Goal: Task Accomplishment & Management: Manage account settings

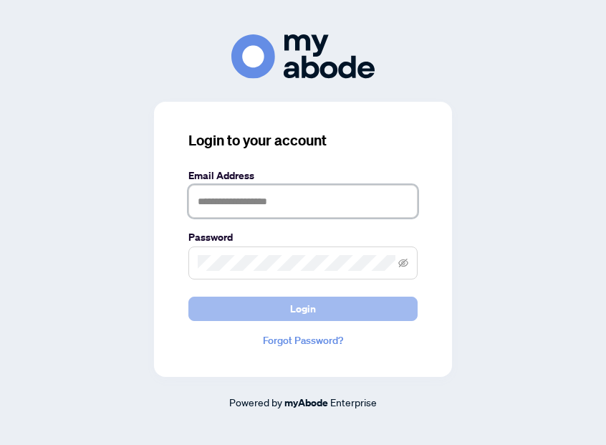
type input "**********"
click at [219, 310] on button "Login" at bounding box center [302, 309] width 229 height 24
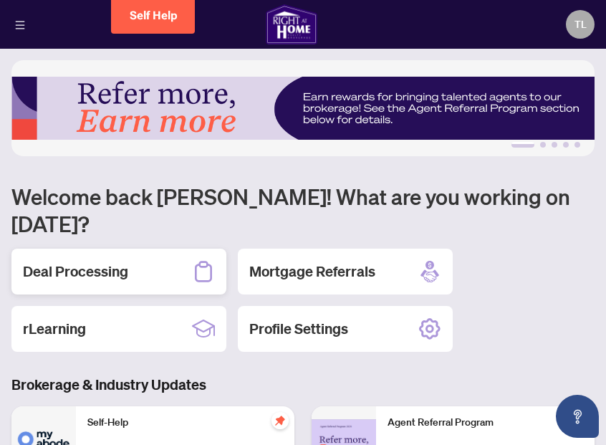
click at [156, 249] on div "Deal Processing" at bounding box center [118, 272] width 215 height 46
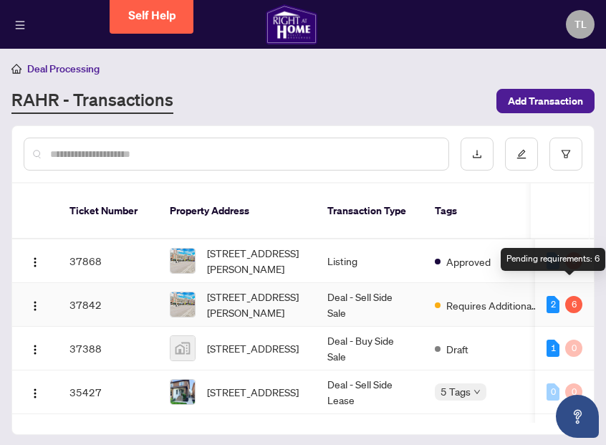
click at [565, 296] on div "6" at bounding box center [573, 304] width 17 height 17
click at [547, 296] on div "2" at bounding box center [553, 304] width 13 height 17
click at [568, 296] on div "6" at bounding box center [573, 304] width 17 height 17
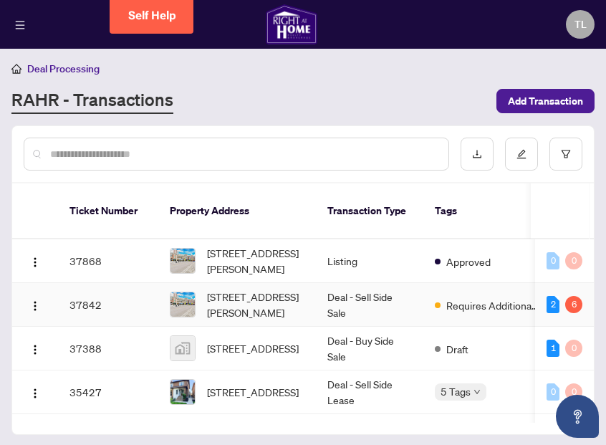
click at [207, 289] on span "[STREET_ADDRESS][PERSON_NAME]" at bounding box center [255, 305] width 97 height 32
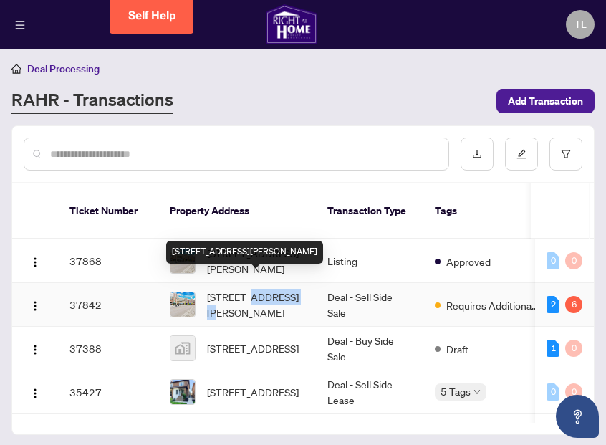
click at [207, 289] on span "[STREET_ADDRESS][PERSON_NAME]" at bounding box center [255, 305] width 97 height 32
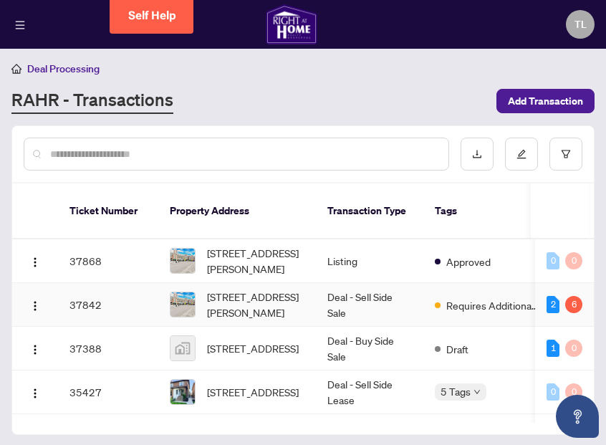
click at [76, 289] on td "37842" at bounding box center [108, 305] width 100 height 44
click at [34, 300] on img "button" at bounding box center [34, 305] width 11 height 11
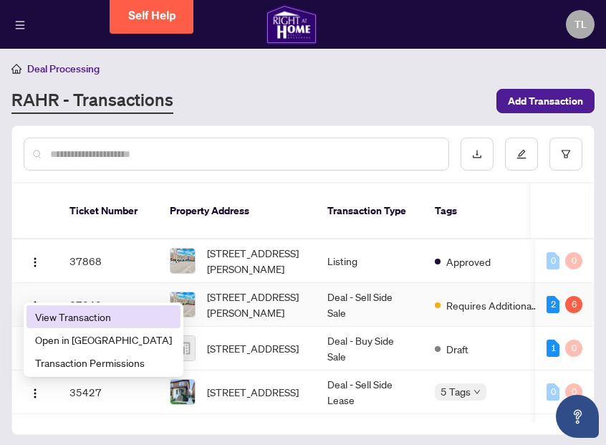
click at [49, 314] on span "View Transaction" at bounding box center [103, 317] width 137 height 16
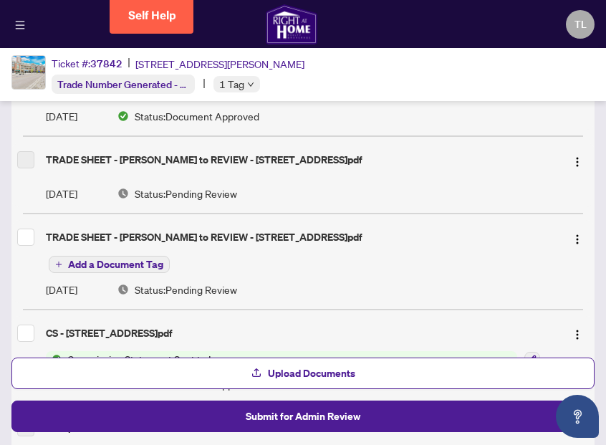
scroll to position [196, 0]
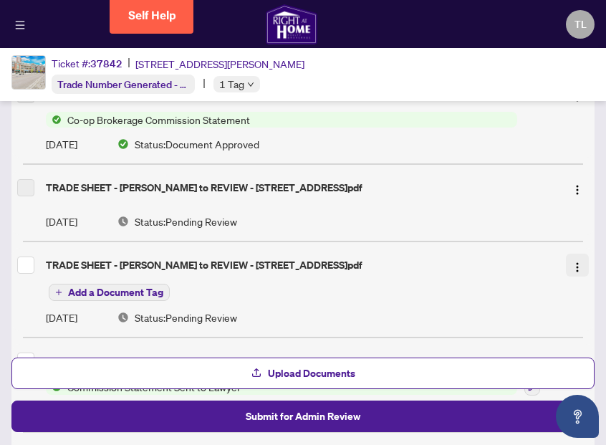
click at [576, 266] on img "button" at bounding box center [577, 267] width 11 height 11
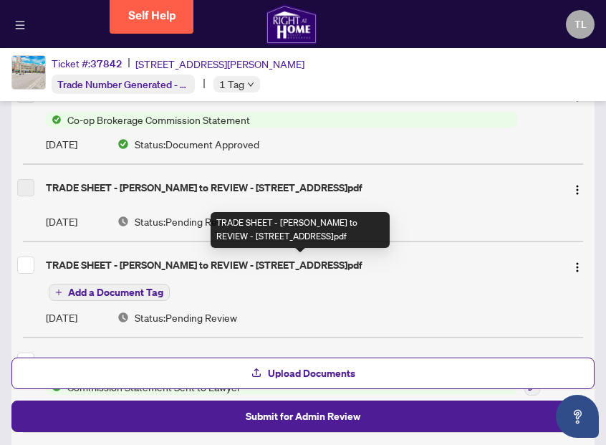
click at [221, 264] on div "TRADE SHEET - [PERSON_NAME] to REVIEW - [STREET_ADDRESS]pdf" at bounding box center [300, 265] width 509 height 16
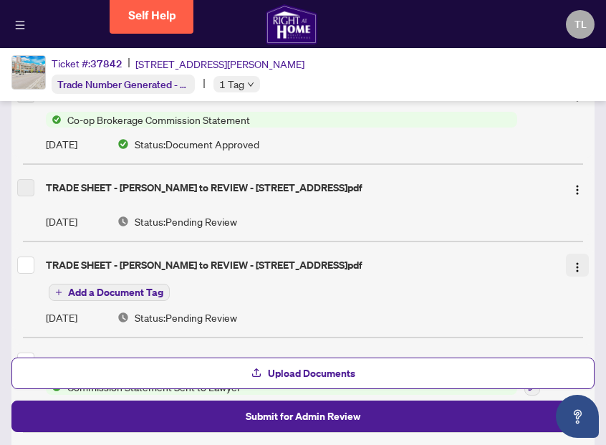
click at [575, 268] on img "button" at bounding box center [577, 267] width 11 height 11
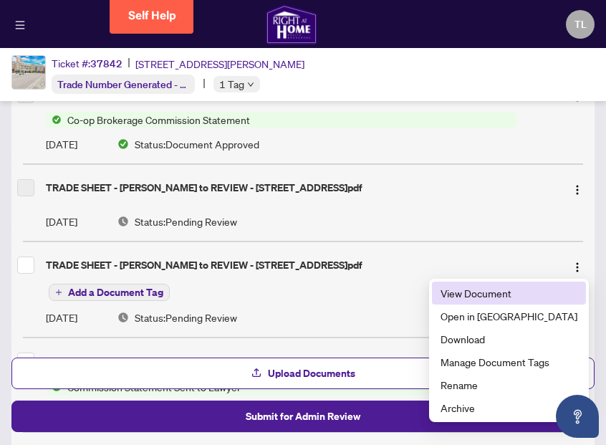
click at [517, 295] on span "View Document" at bounding box center [509, 293] width 137 height 16
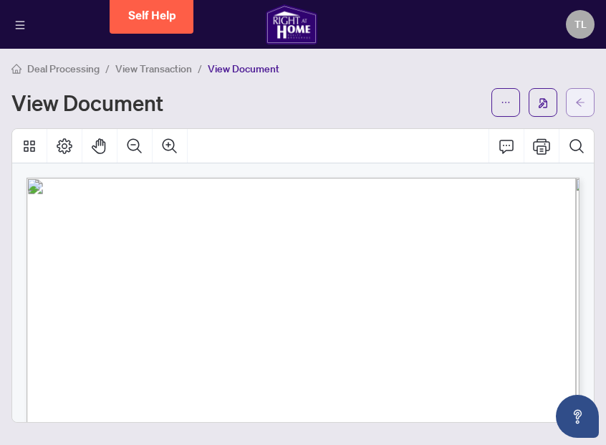
click at [571, 105] on button "button" at bounding box center [580, 102] width 29 height 29
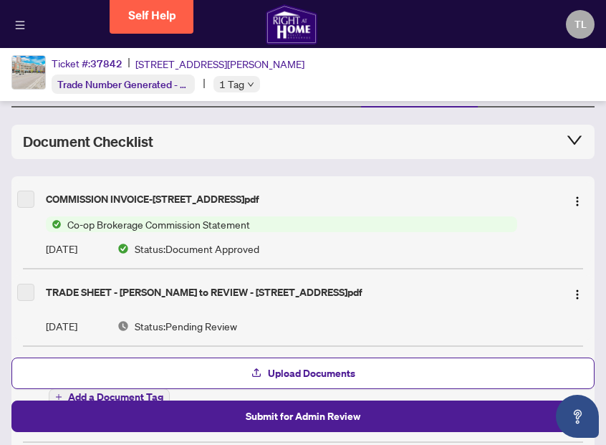
scroll to position [97, 0]
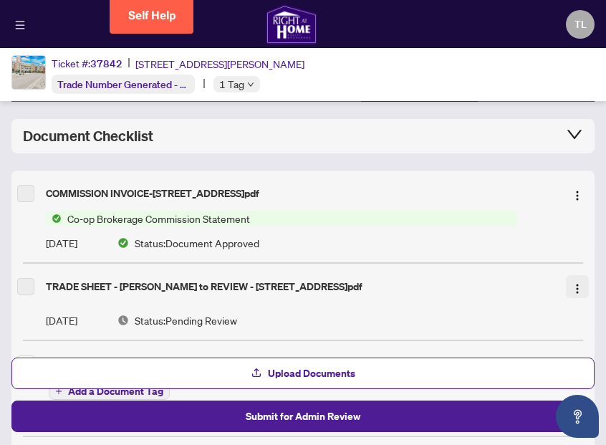
click at [575, 287] on img "button" at bounding box center [577, 288] width 11 height 11
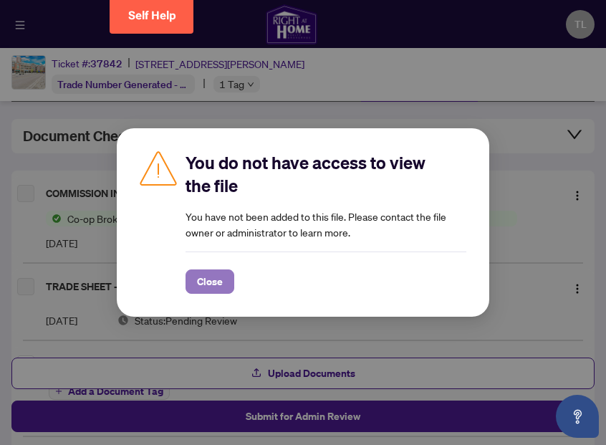
click at [219, 286] on span "Close" at bounding box center [210, 281] width 26 height 23
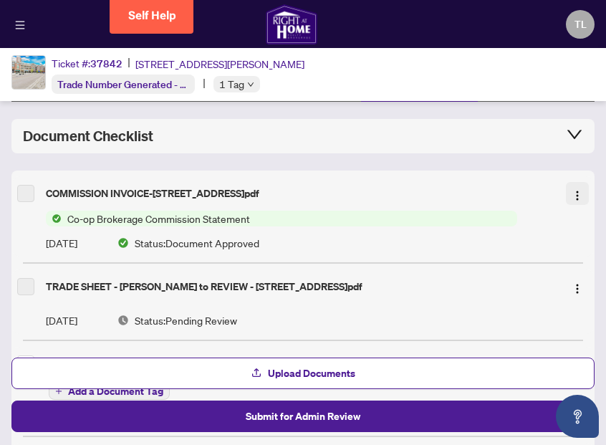
click at [579, 191] on img "button" at bounding box center [577, 195] width 11 height 11
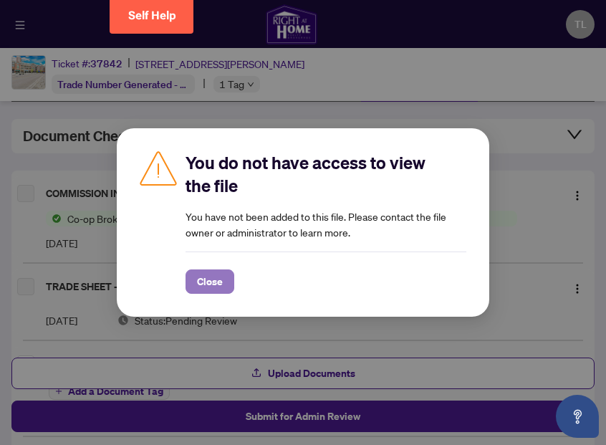
click at [201, 287] on span "Close" at bounding box center [210, 281] width 26 height 23
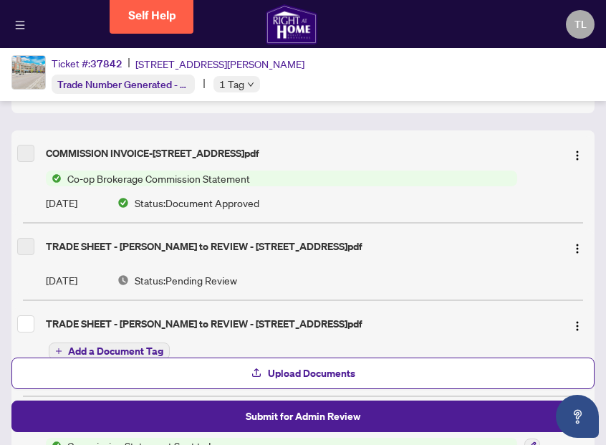
scroll to position [179, 0]
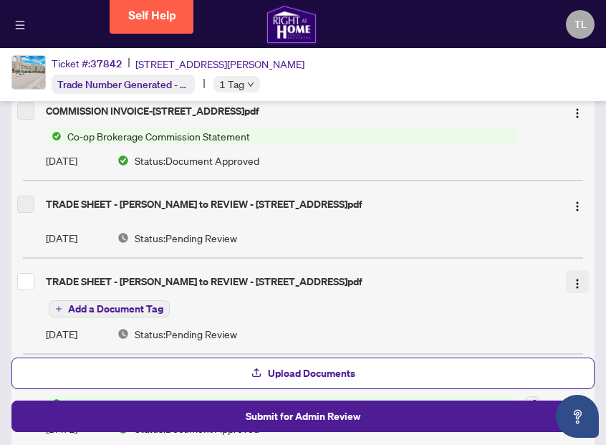
click at [578, 284] on img "button" at bounding box center [577, 283] width 11 height 11
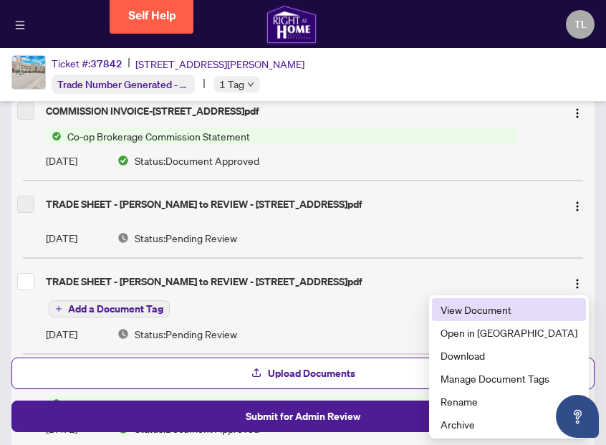
click at [509, 315] on span "View Document" at bounding box center [509, 310] width 137 height 16
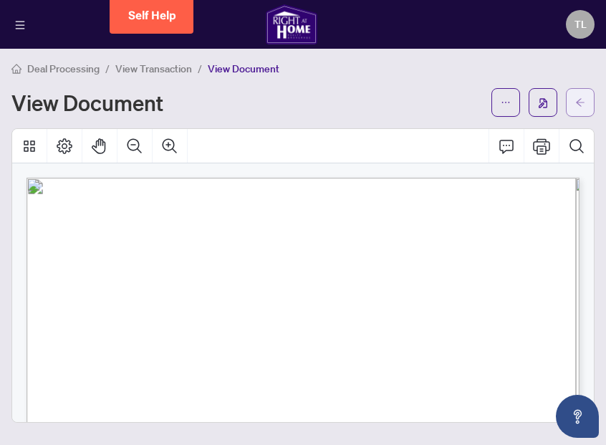
click at [588, 100] on button "button" at bounding box center [580, 102] width 29 height 29
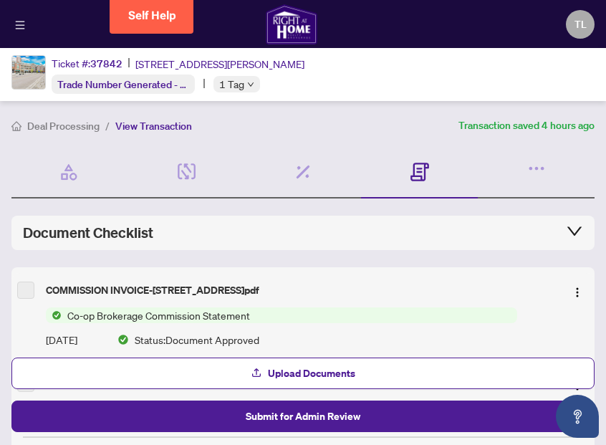
click at [65, 128] on span "Deal Processing" at bounding box center [63, 126] width 72 height 13
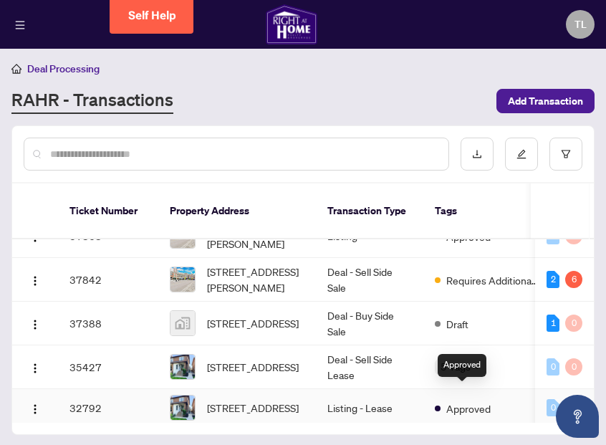
scroll to position [21, 0]
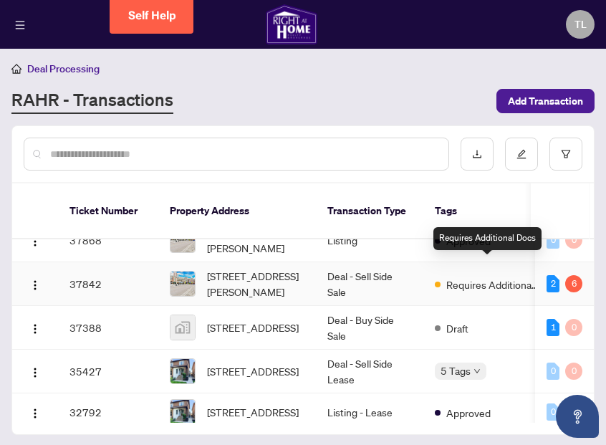
click at [473, 277] on span "Requires Additional Docs" at bounding box center [492, 285] width 93 height 16
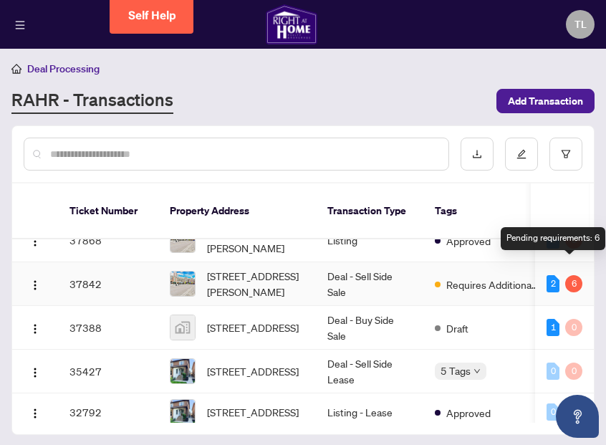
click at [575, 275] on div "6" at bounding box center [573, 283] width 17 height 17
click at [547, 275] on div "2" at bounding box center [553, 283] width 13 height 17
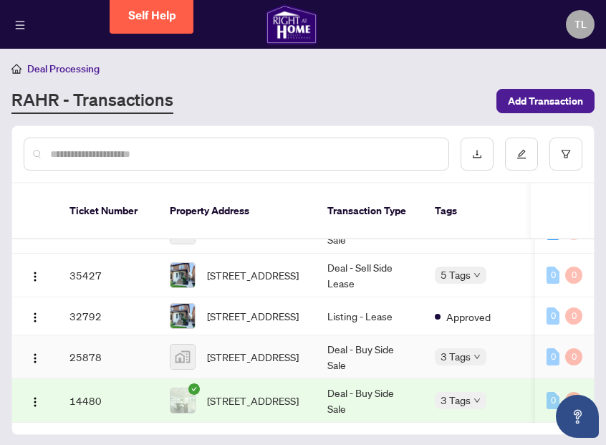
scroll to position [0, 0]
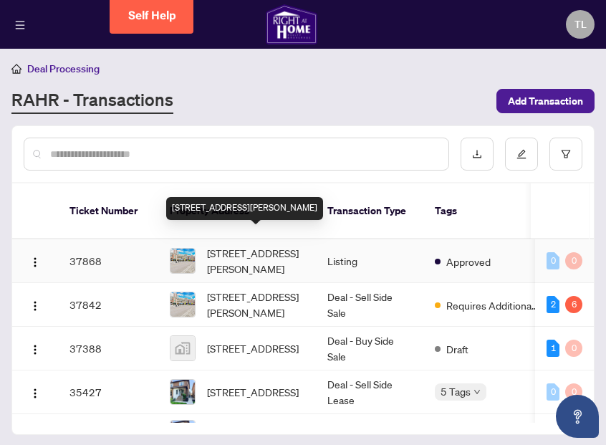
click at [225, 251] on span "[STREET_ADDRESS][PERSON_NAME]" at bounding box center [255, 261] width 97 height 32
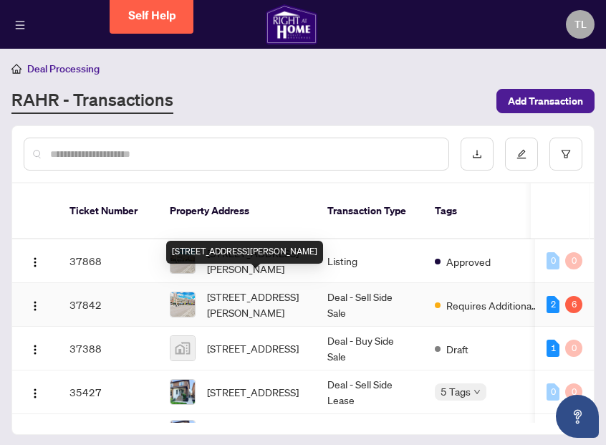
click at [220, 289] on span "[STREET_ADDRESS][PERSON_NAME]" at bounding box center [255, 305] width 97 height 32
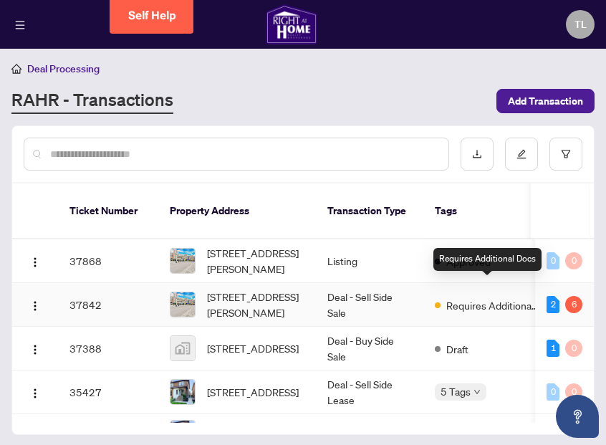
click at [464, 297] on span "Requires Additional Docs" at bounding box center [492, 305] width 93 height 16
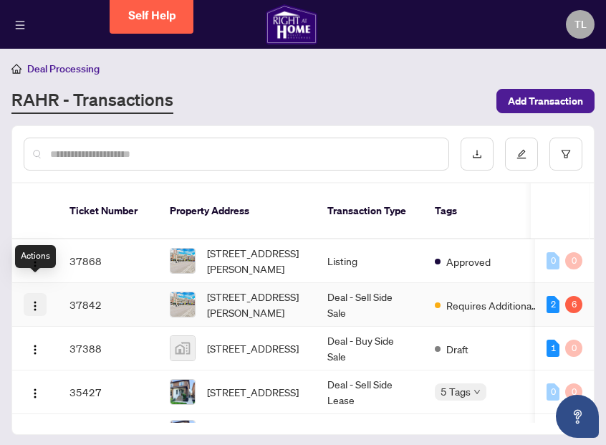
click at [37, 296] on button "button" at bounding box center [35, 304] width 23 height 23
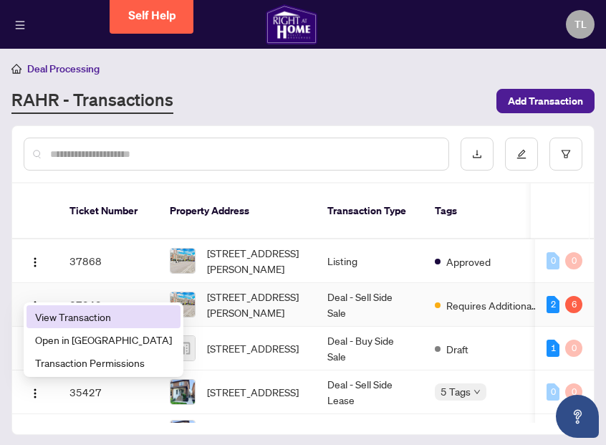
click at [70, 314] on span "View Transaction" at bounding box center [103, 317] width 137 height 16
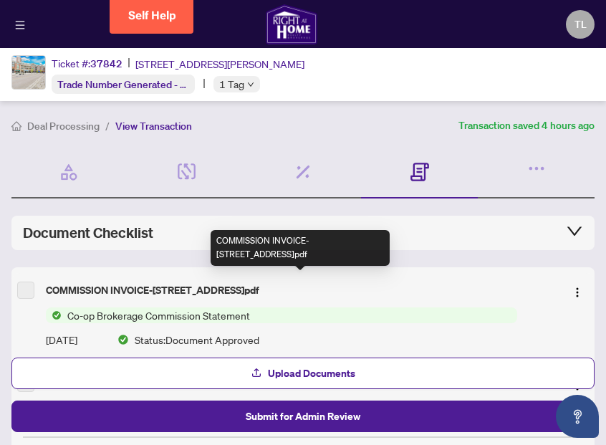
scroll to position [46, 0]
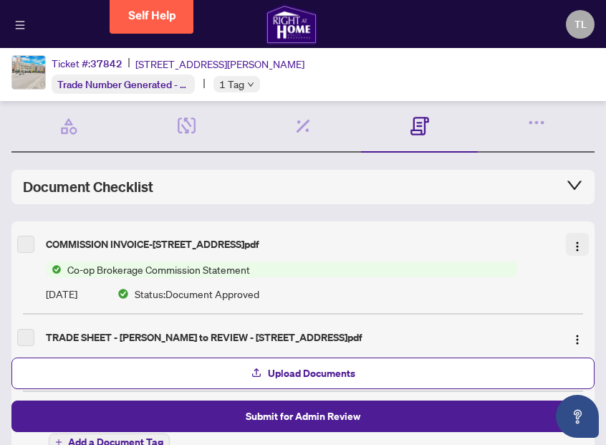
click at [582, 244] on img "button" at bounding box center [577, 246] width 11 height 11
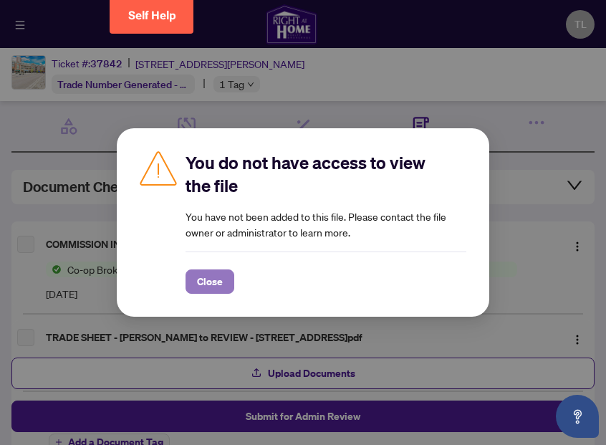
click at [216, 288] on span "Close" at bounding box center [210, 281] width 26 height 23
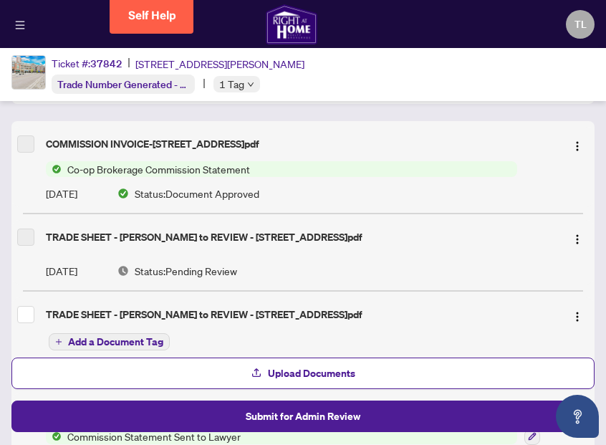
scroll to position [148, 0]
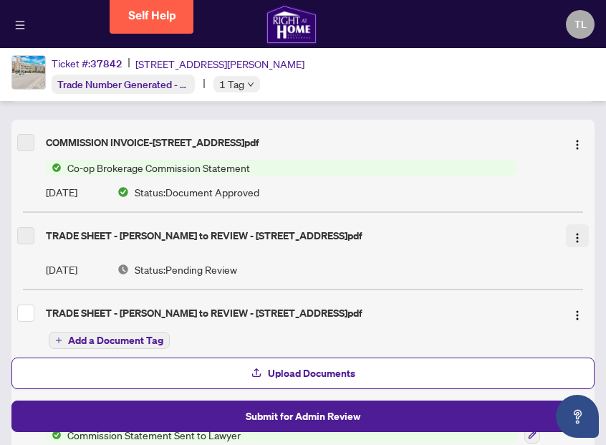
click at [575, 239] on img "button" at bounding box center [577, 237] width 11 height 11
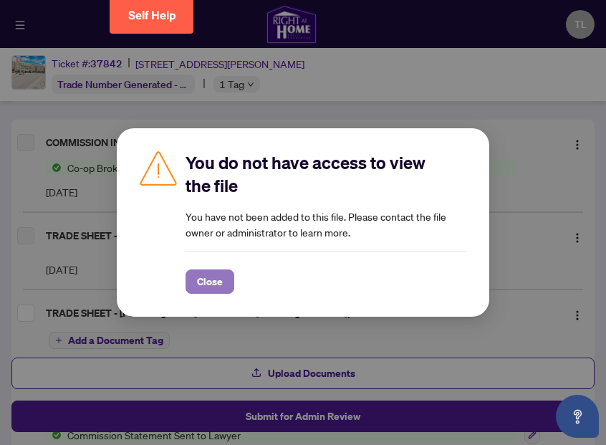
click at [211, 281] on span "Close" at bounding box center [210, 281] width 26 height 23
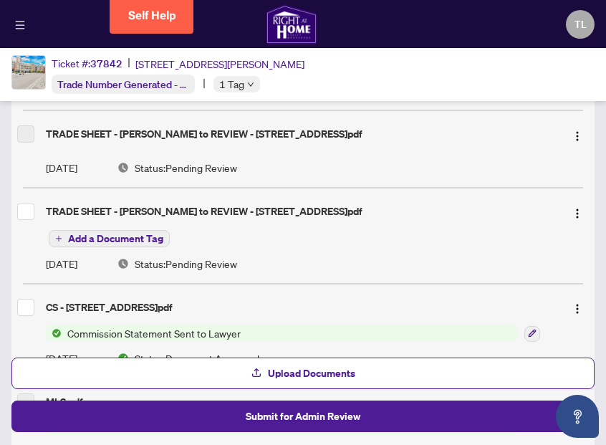
scroll to position [287, 0]
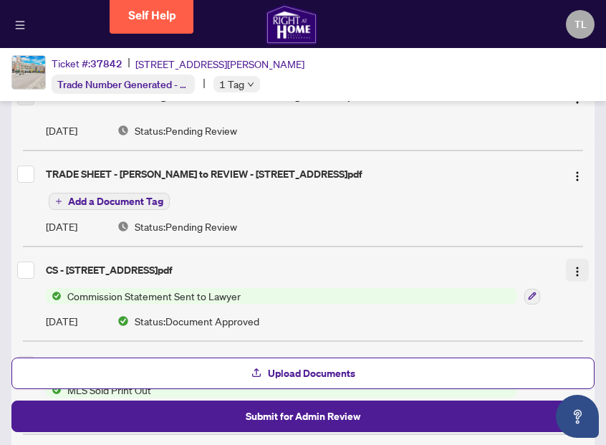
click at [576, 266] on img "button" at bounding box center [577, 271] width 11 height 11
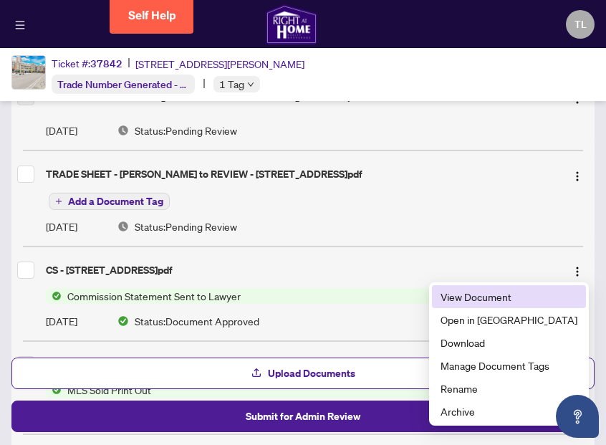
click at [491, 301] on span "View Document" at bounding box center [509, 297] width 137 height 16
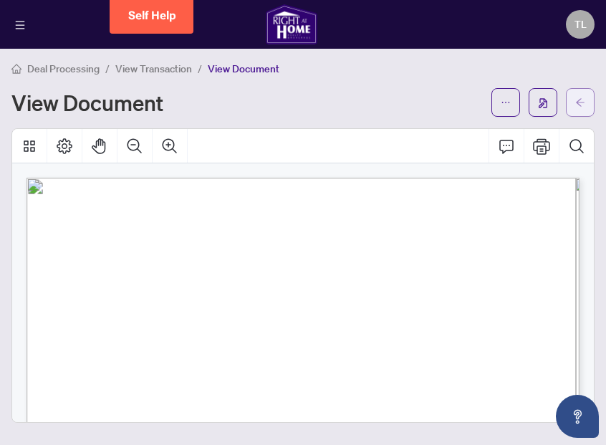
click at [588, 100] on button "button" at bounding box center [580, 102] width 29 height 29
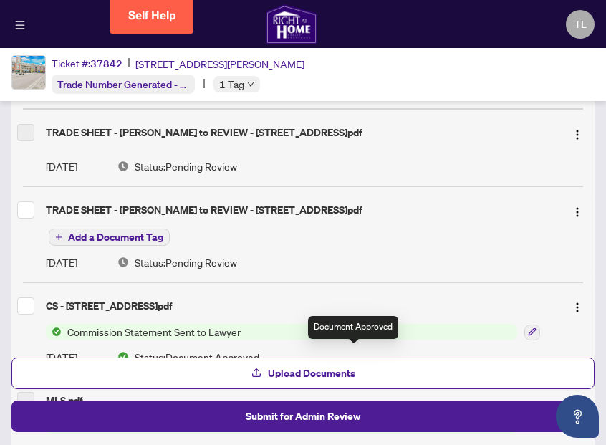
scroll to position [249, 0]
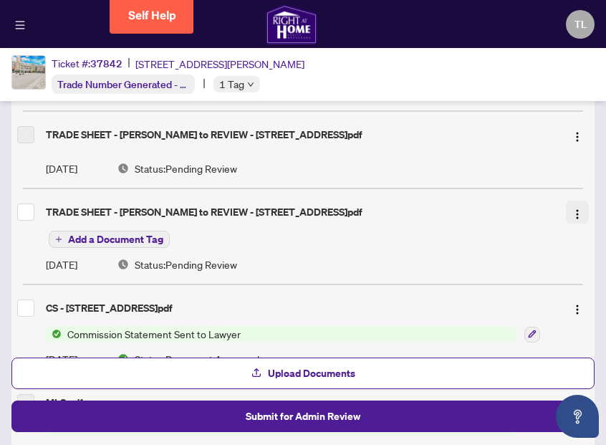
click at [580, 211] on img "button" at bounding box center [577, 214] width 11 height 11
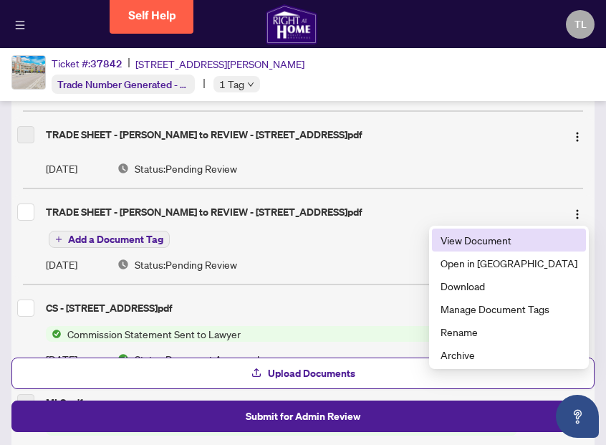
click at [514, 237] on span "View Document" at bounding box center [509, 240] width 137 height 16
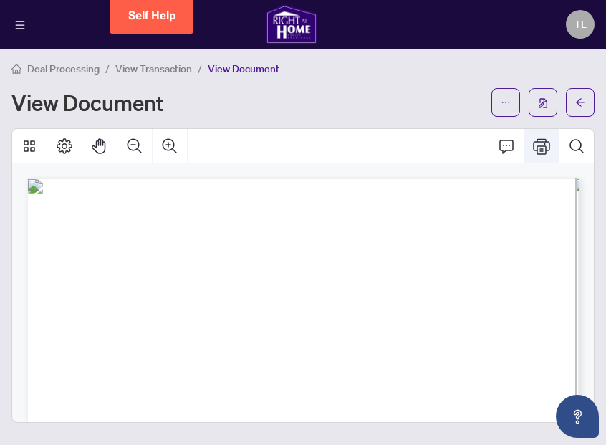
click at [538, 148] on icon "Print" at bounding box center [541, 146] width 17 height 17
